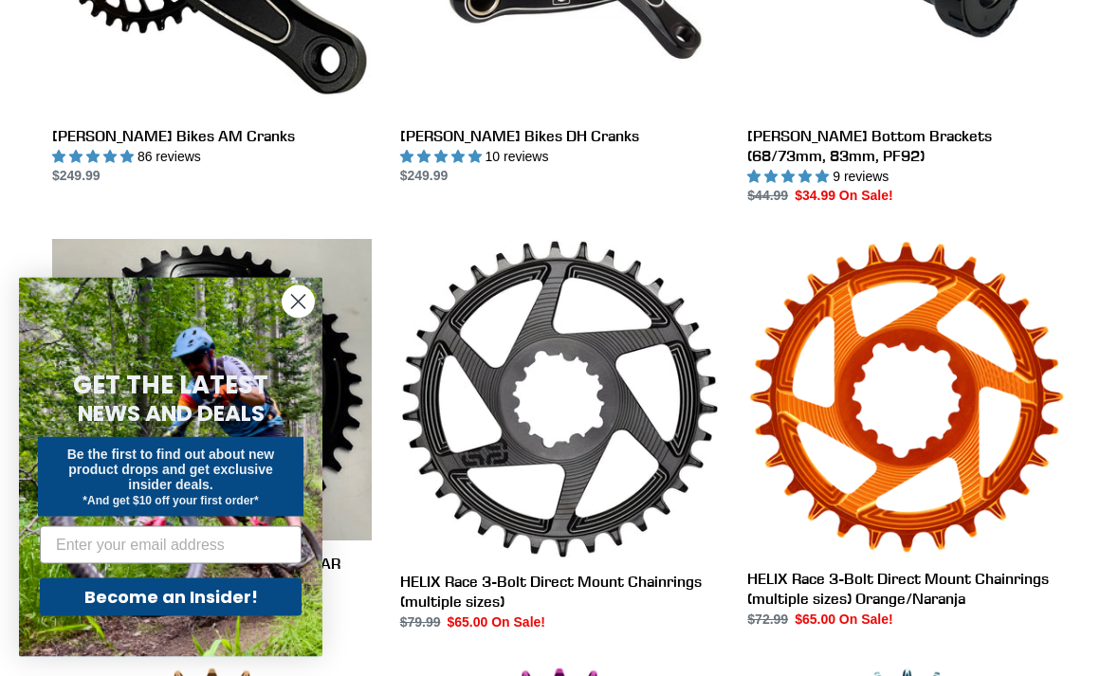
scroll to position [772, 0]
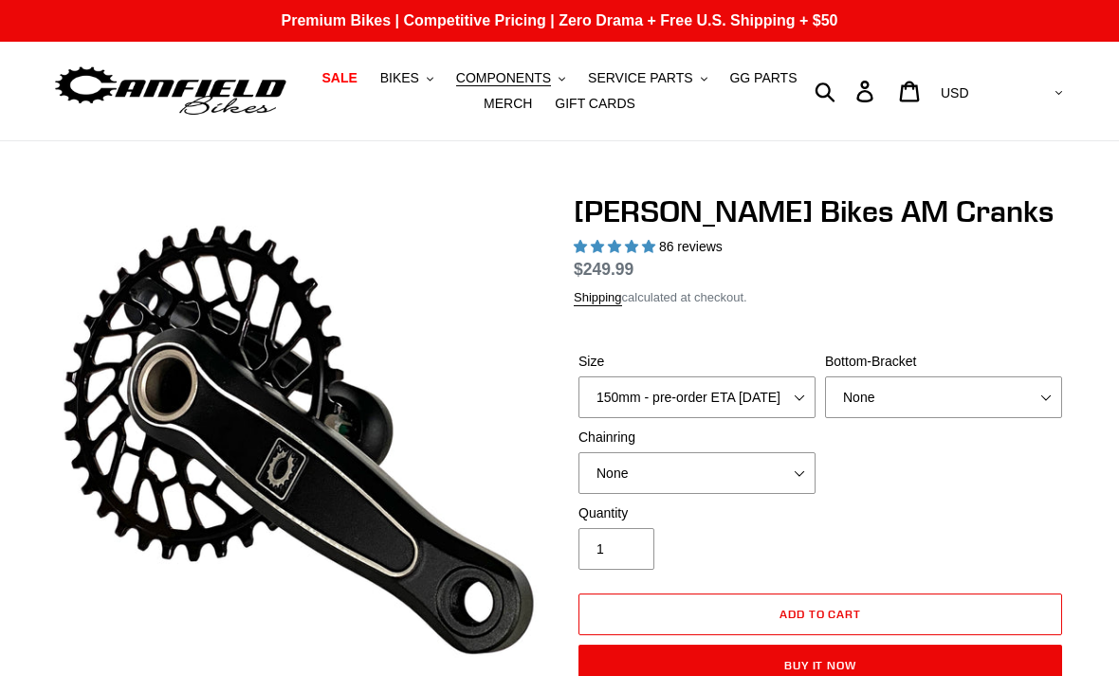
select select "highest-rating"
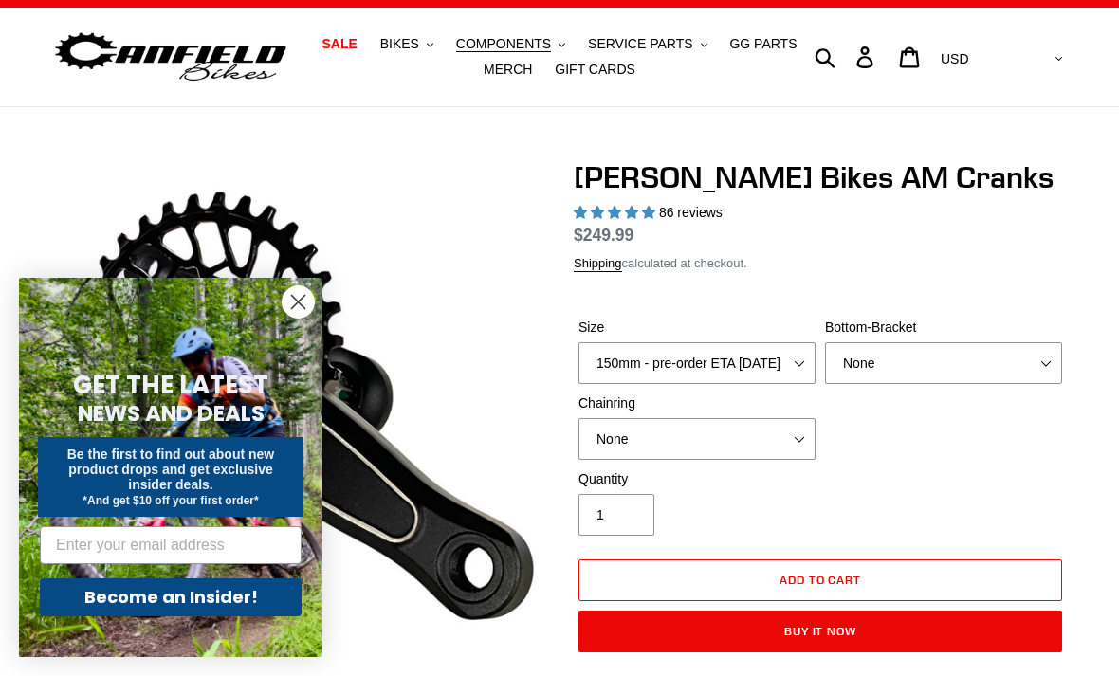
select select "155mm - pre-order ETA [DATE]"
click at [1044, 362] on select "None BSA Threaded 68/73mm Press Fit PF92" at bounding box center [943, 363] width 237 height 42
select select "BSA Threaded 68/73mm"
click at [799, 444] on select "None 30t Round (Boost 148) 30t Oval (Boost 148) 32t Round (Boost 148) 32t Oval …" at bounding box center [696, 439] width 237 height 42
select select "30t Oval (Boost 148)"
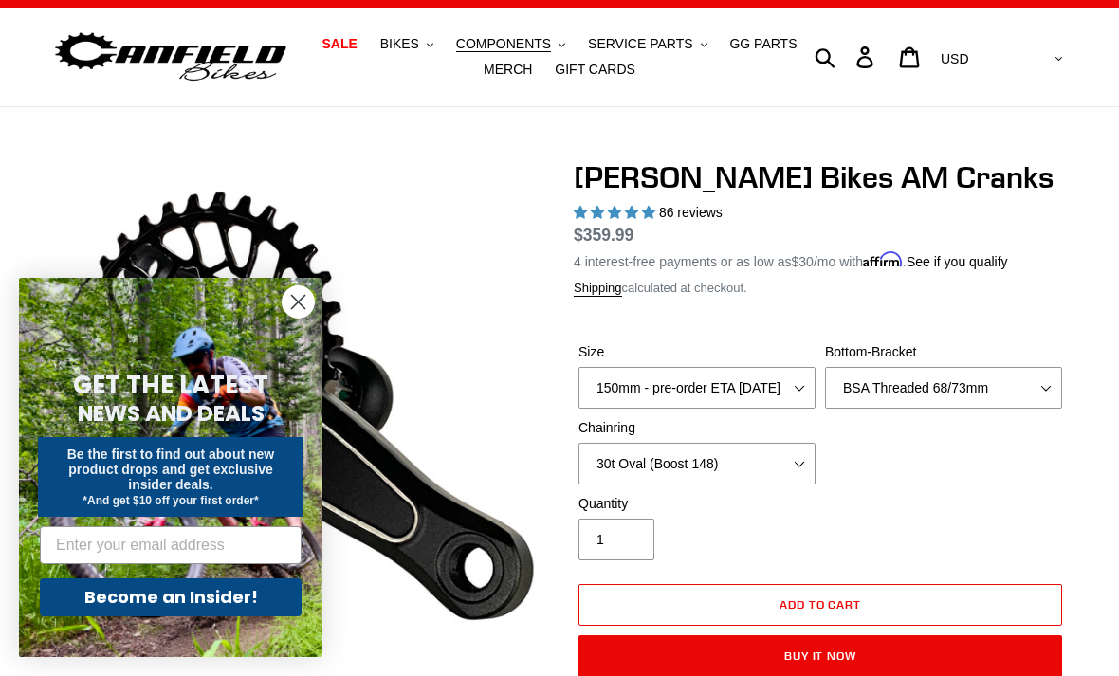
click at [289, 318] on circle "Close dialog" at bounding box center [298, 301] width 31 height 31
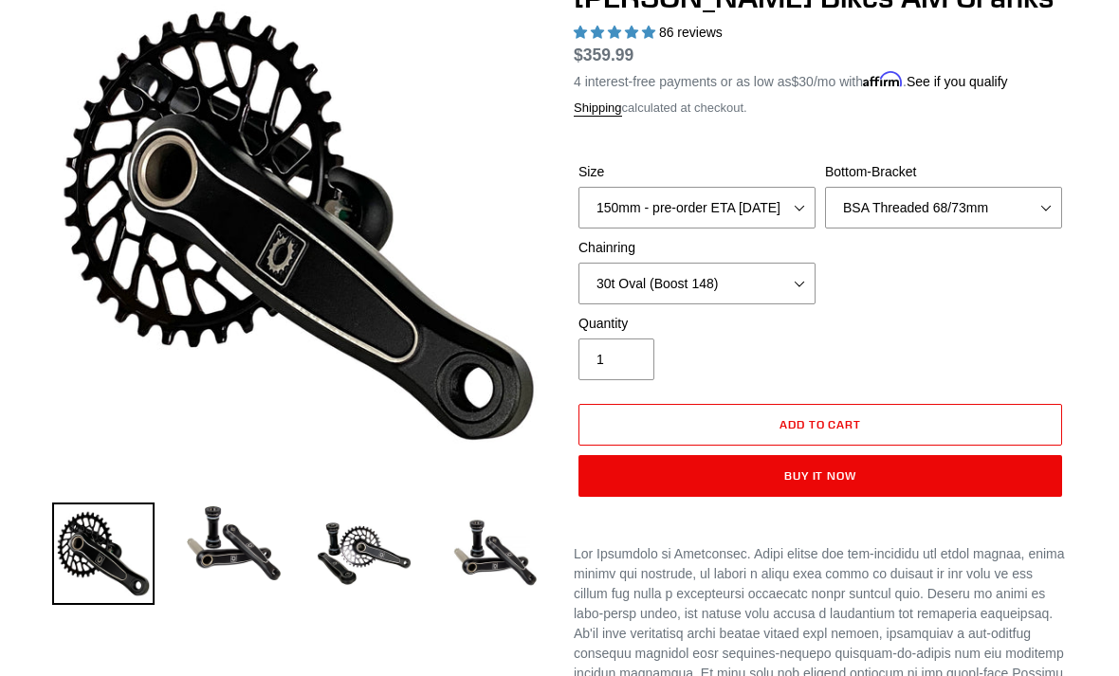
scroll to position [214, 0]
click at [228, 557] on img at bounding box center [234, 543] width 102 height 82
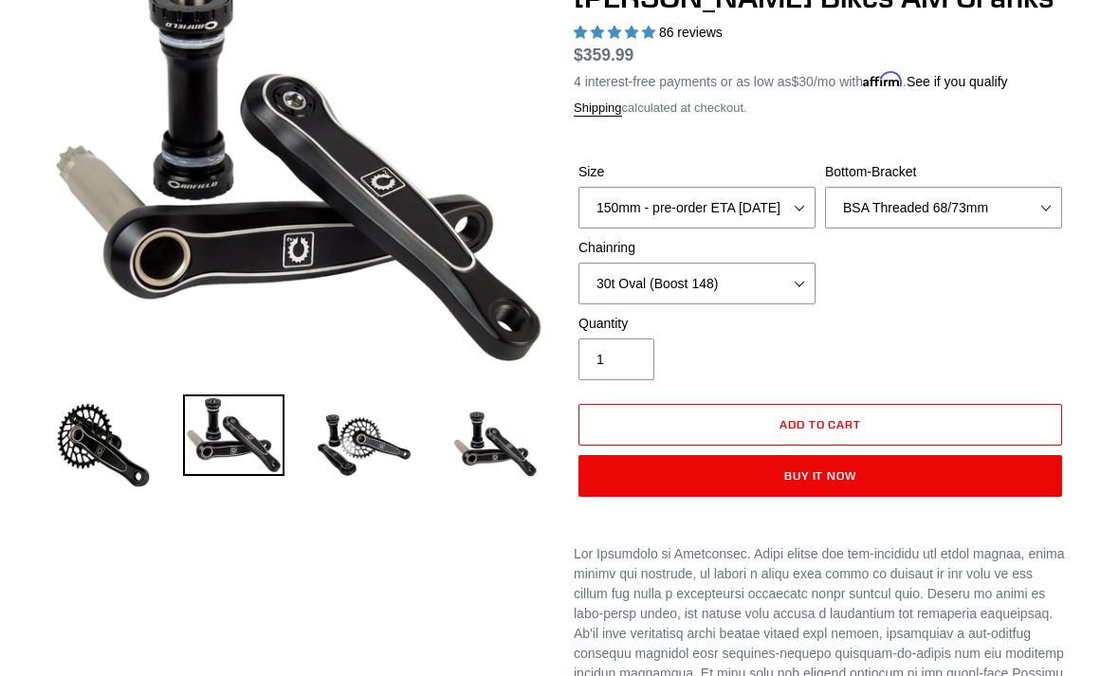
click at [335, 451] on img at bounding box center [364, 445] width 102 height 102
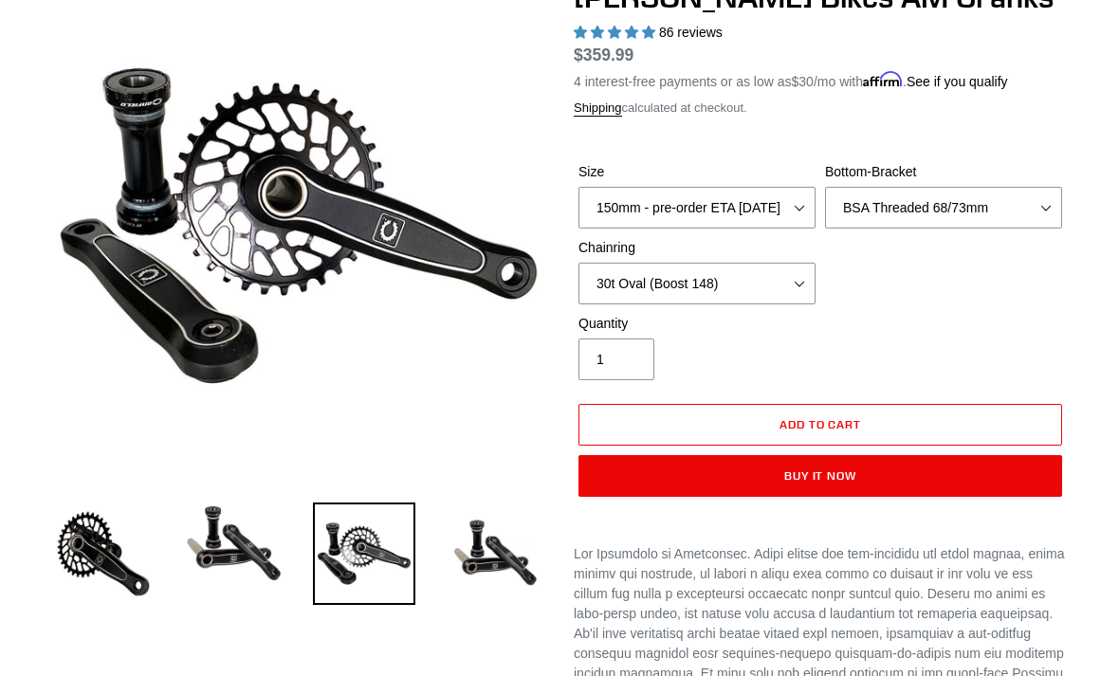
click at [482, 563] on img at bounding box center [495, 553] width 102 height 102
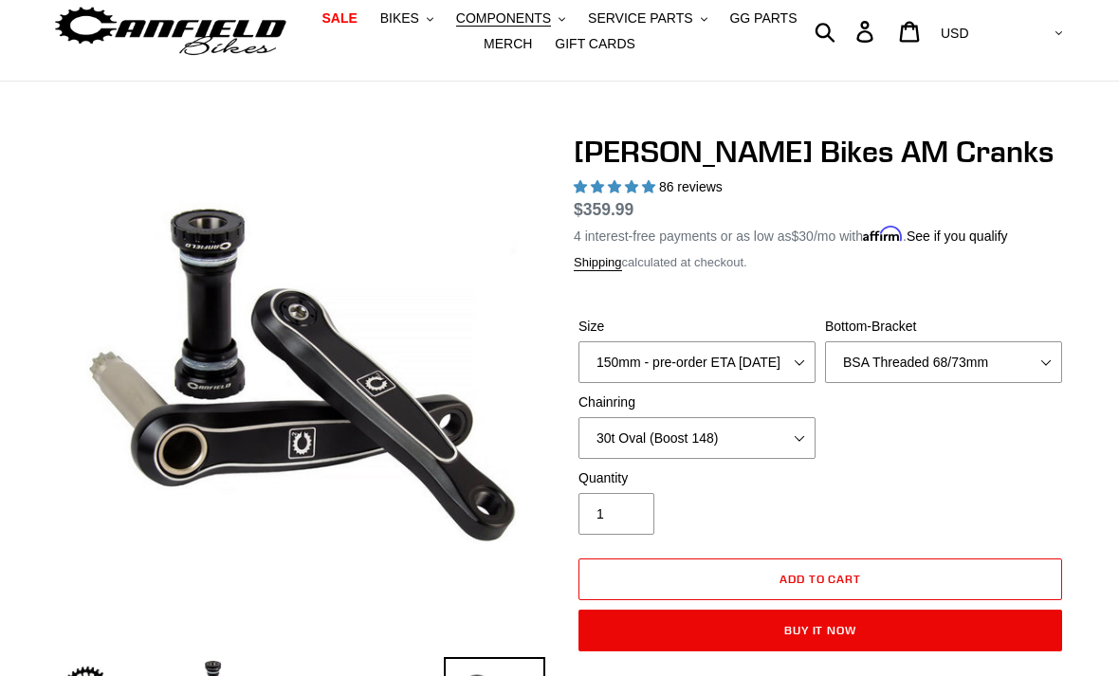
scroll to position [0, 0]
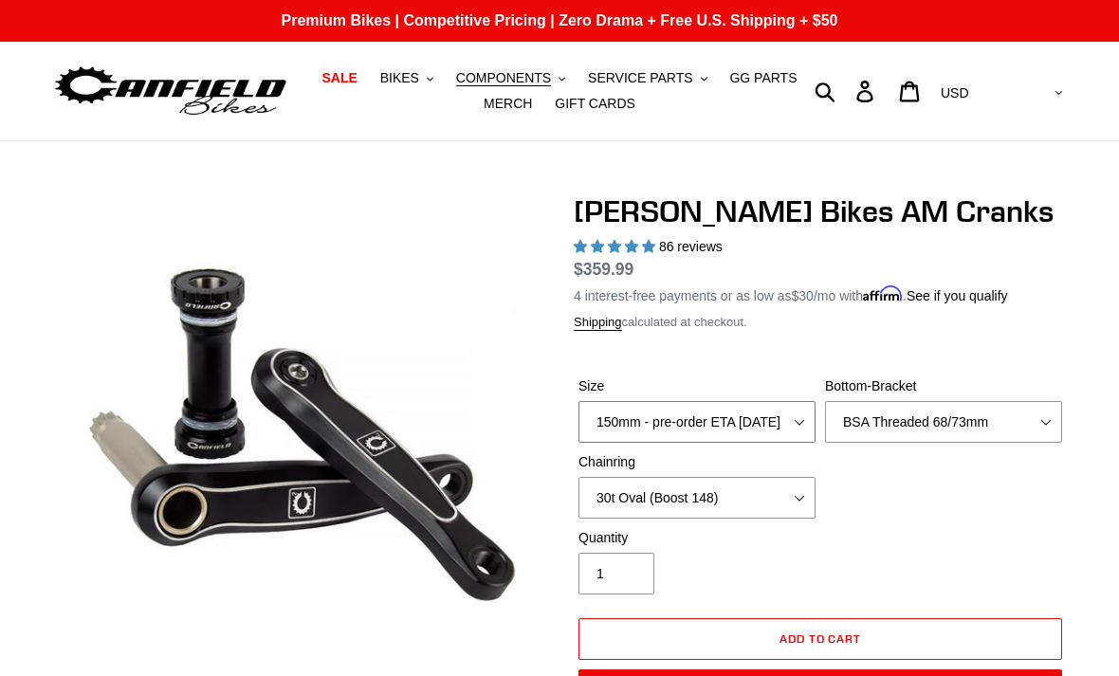
click at [778, 408] on select "150mm - pre-order ETA [DATE] 155mm - pre-order ETA [DATE] 160mm - pre-order ETA…" at bounding box center [696, 422] width 237 height 42
select select "160mm - pre-order ETA [DATE]"
